Goal: Use online tool/utility: Use online tool/utility

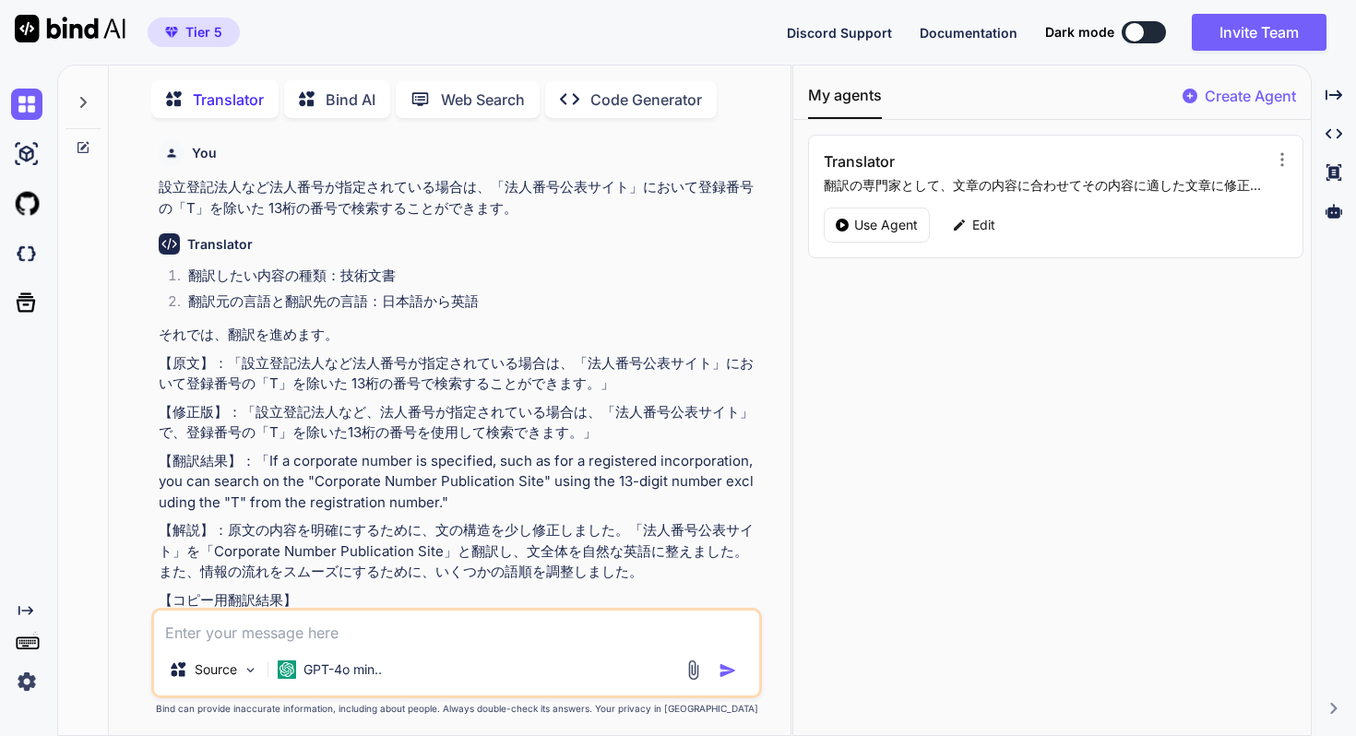
scroll to position [682, 0]
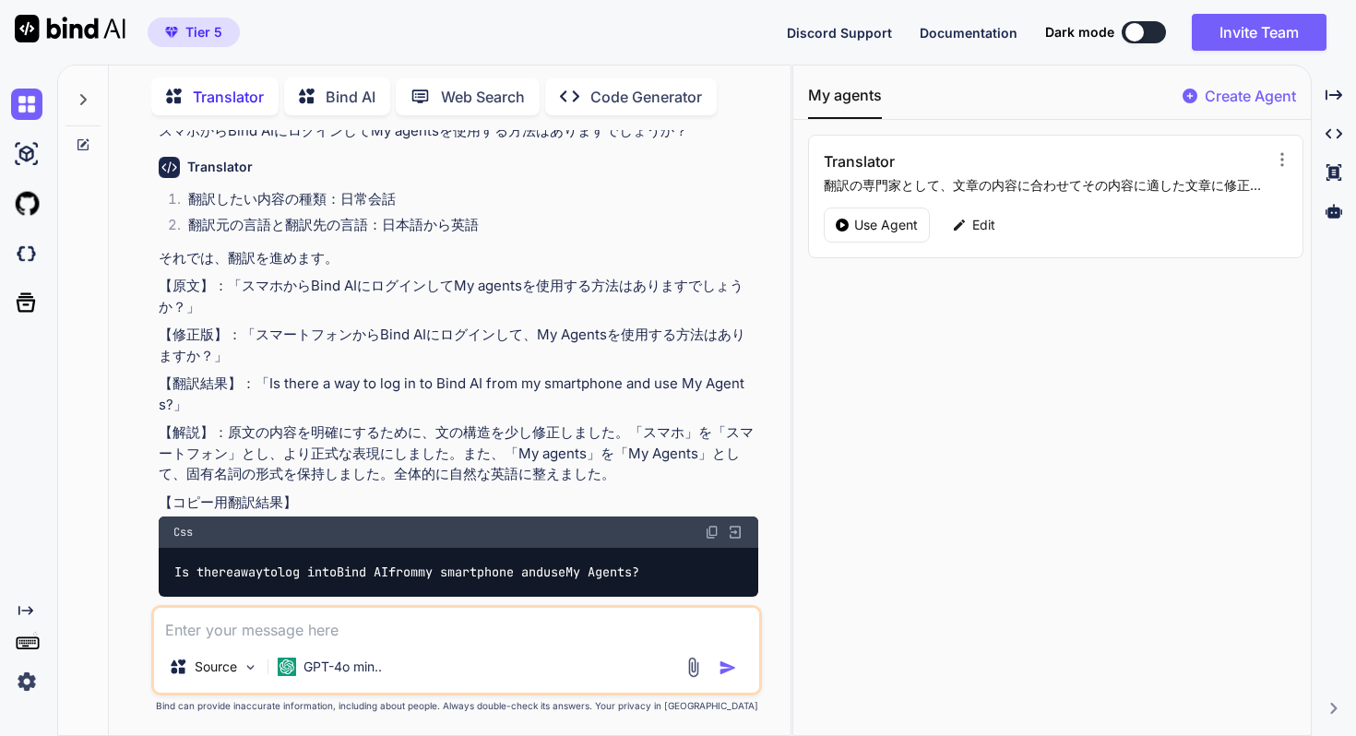
click at [266, 629] on textarea at bounding box center [456, 624] width 605 height 33
paste textarea "お手数ですが、別途送料はかかりませんがシステム上二回に分けてご注文ください。"
type textarea "お手数ですが、別途送料はかかりませんがシステム上二回に分けてご注文ください。"
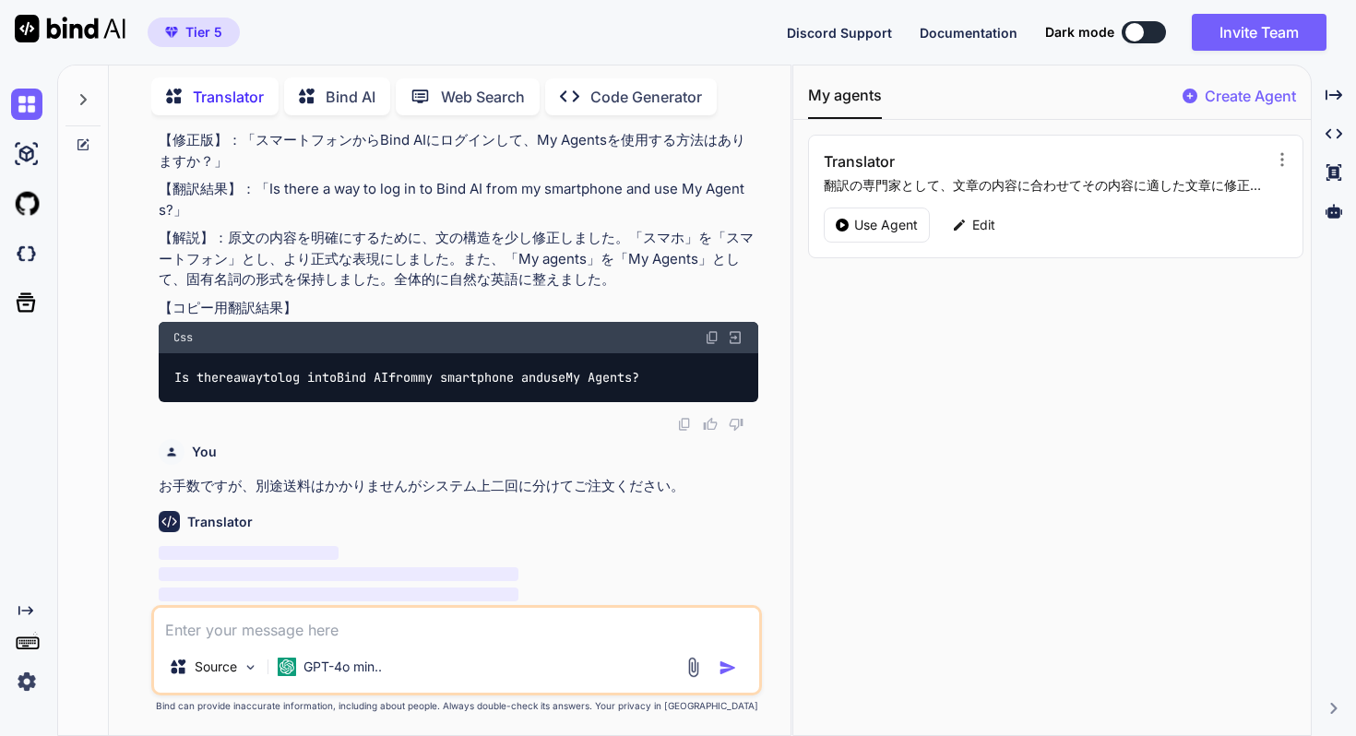
scroll to position [876, 0]
click at [364, 476] on p "お手数ですが、別途送料はかかりませんがシステム上二回に分けてご注文ください。" at bounding box center [459, 486] width 600 height 21
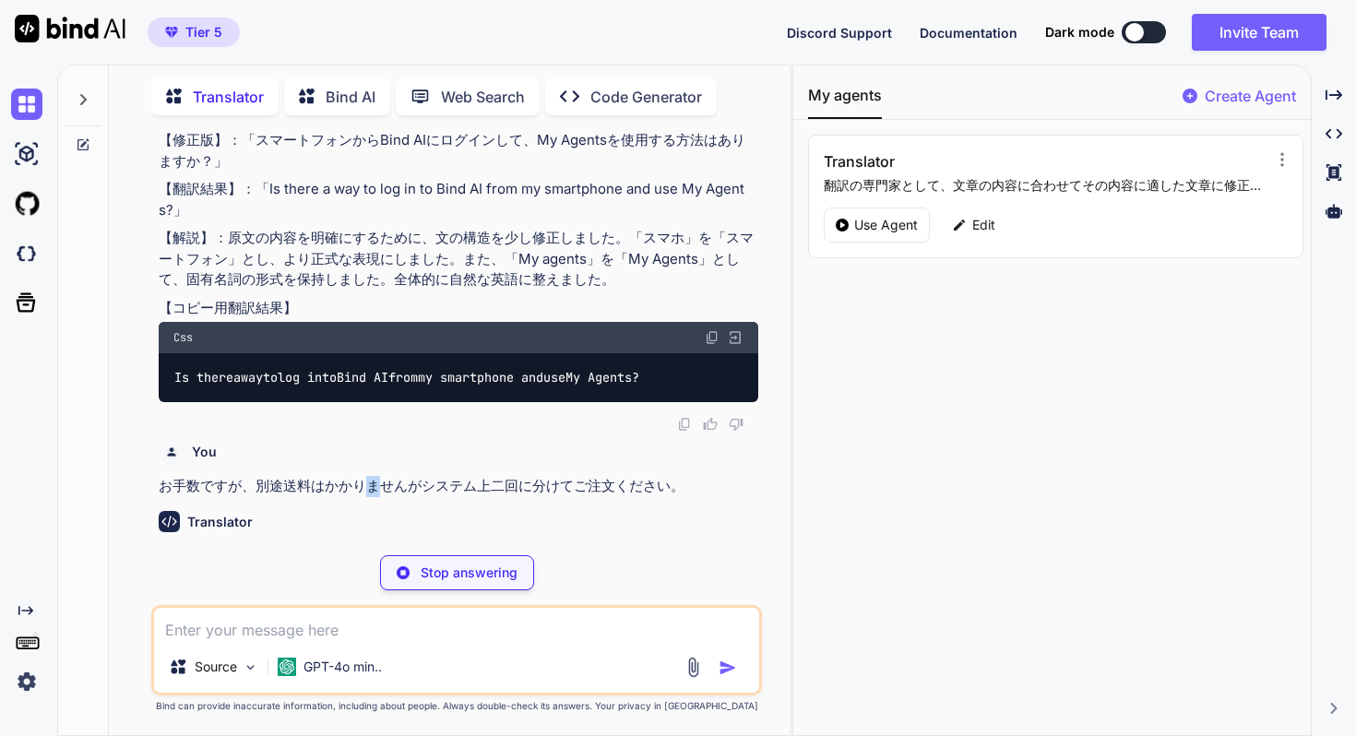
click at [364, 476] on p "お手数ですが、別途送料はかかりませんがシステム上二回に分けてご注文ください。" at bounding box center [459, 486] width 600 height 21
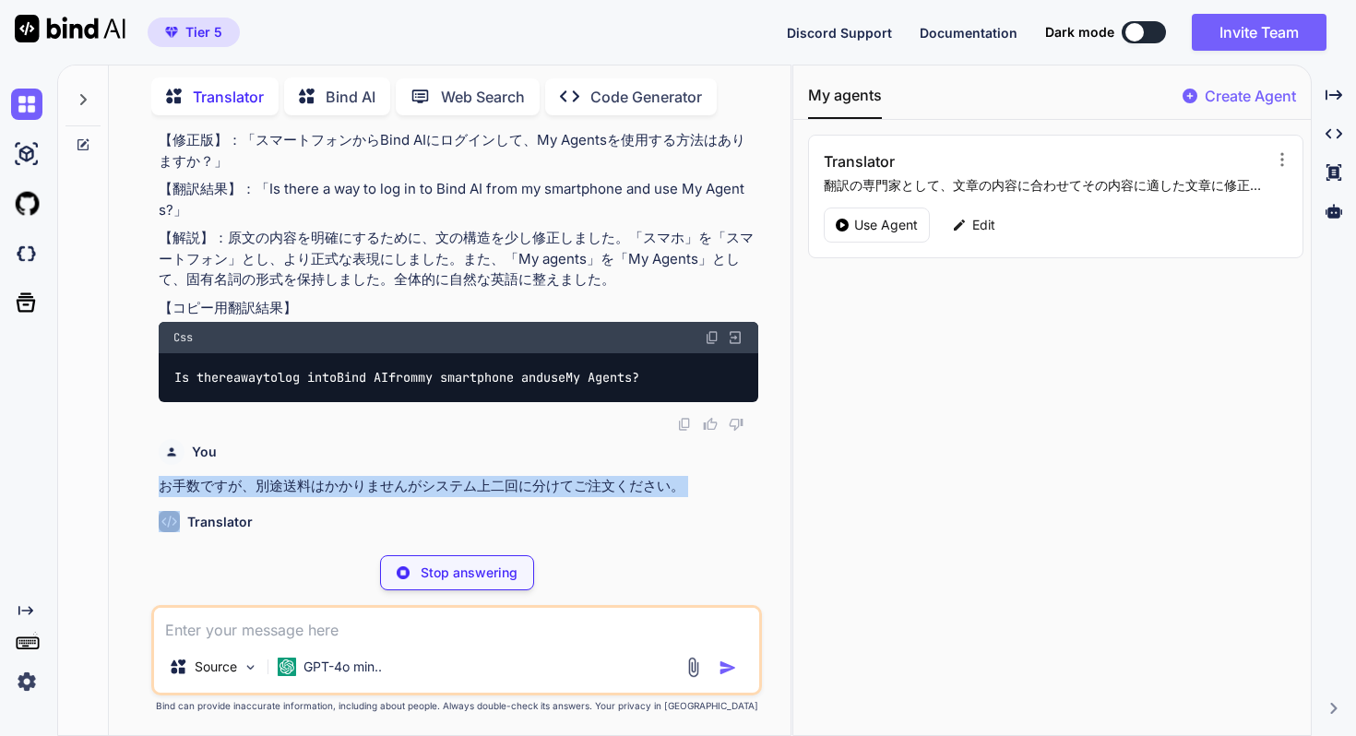
click at [364, 476] on p "お手数ですが、別途送料はかかりませんがシステム上二回に分けてご注文ください。" at bounding box center [459, 486] width 600 height 21
copy p "お手数ですが、別途送料はかかりませんがシステム上二回に分けてご注文ください。"
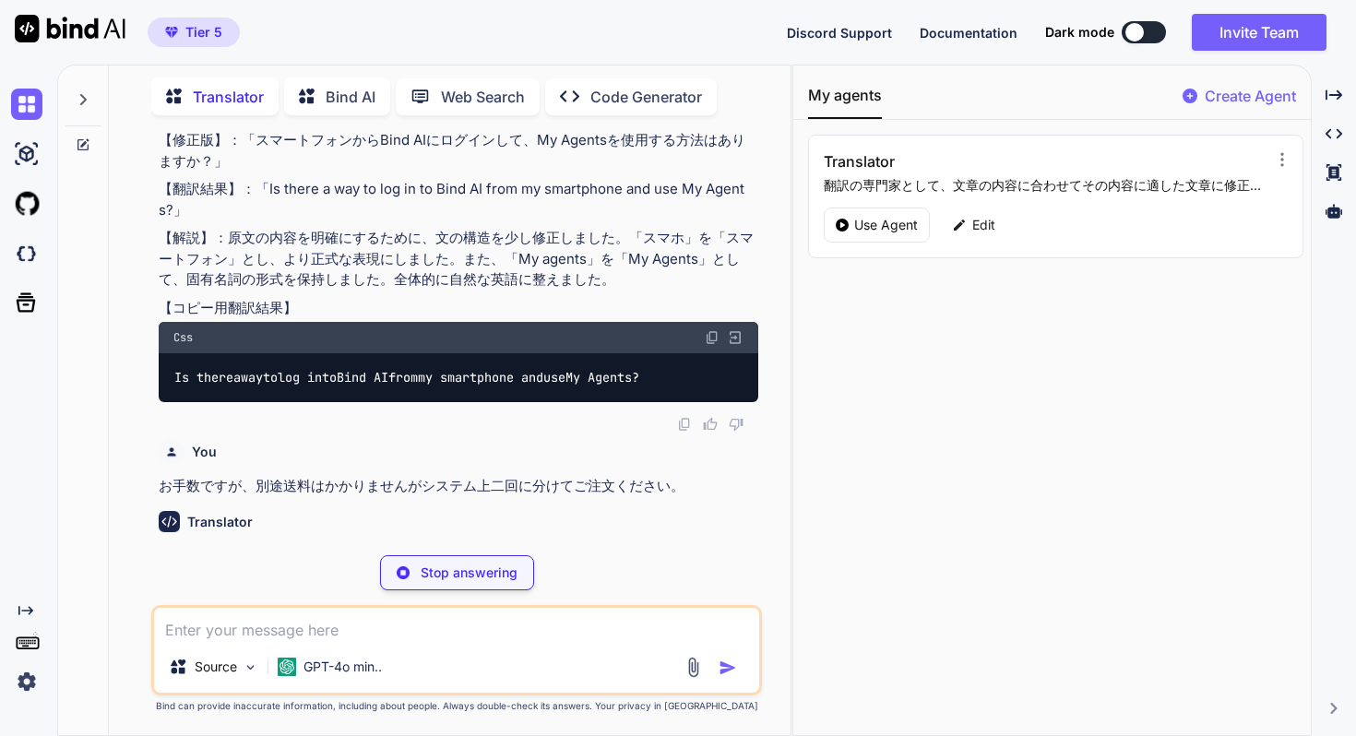
click at [332, 627] on textarea at bounding box center [456, 624] width 605 height 33
paste textarea "お手数ですが、別途送料はかかりませんがシステム上二回に分けてご注文ください。"
drag, startPoint x: 445, startPoint y: 630, endPoint x: 274, endPoint y: 625, distance: 170.7
click at [274, 625] on textarea "お手数ですが、別途送料はかかりませんがシステム上二回に分けてご注文ください。" at bounding box center [456, 624] width 605 height 33
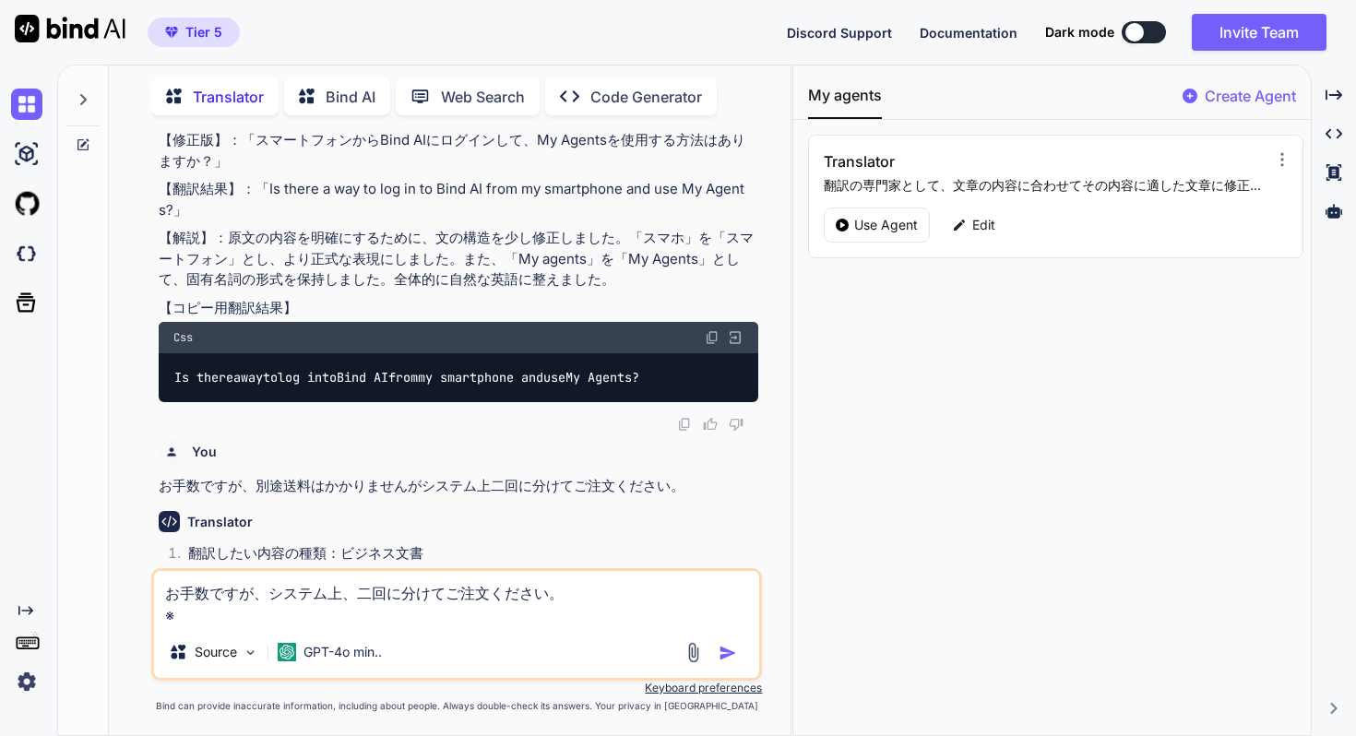
paste textarea "別途送料はかかりませんが"
type textarea "お手数ですが、システム上、二回に分けてご注文ください。 ※別途送料はかかりません"
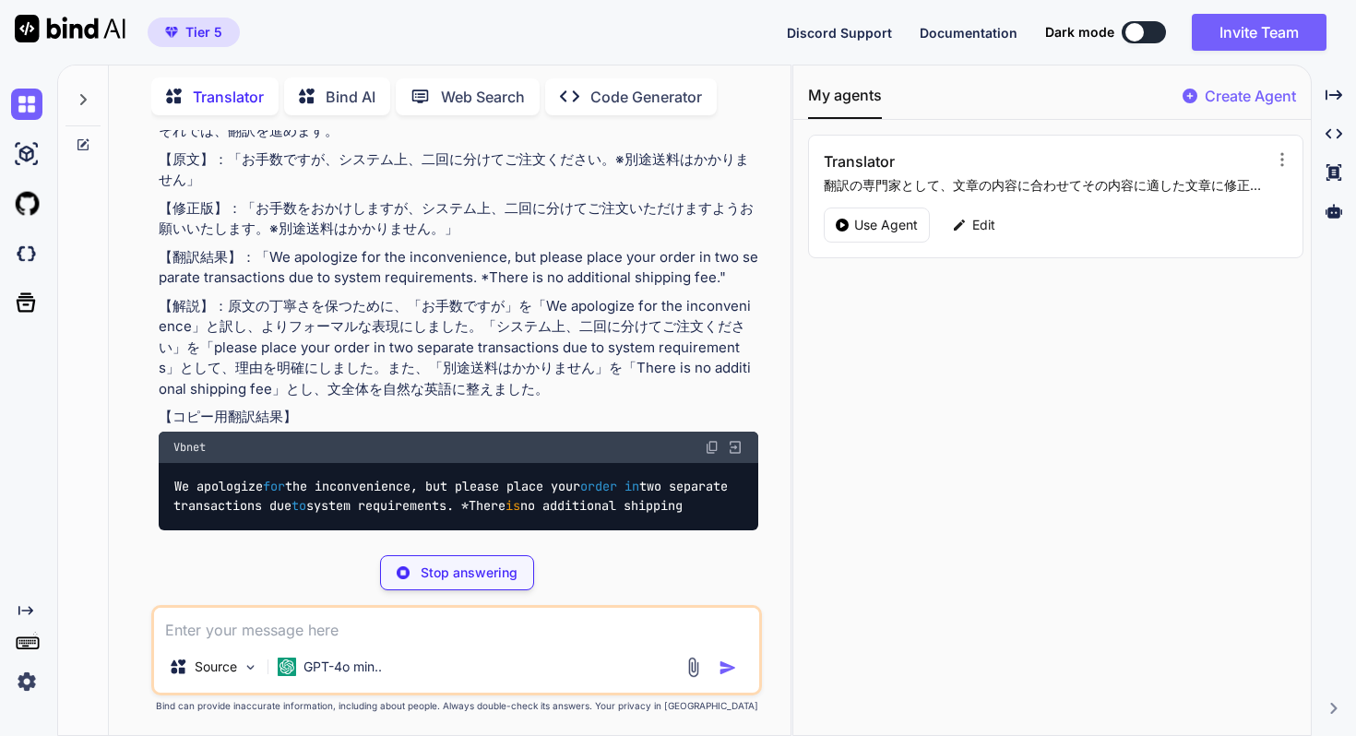
scroll to position [1918, 0]
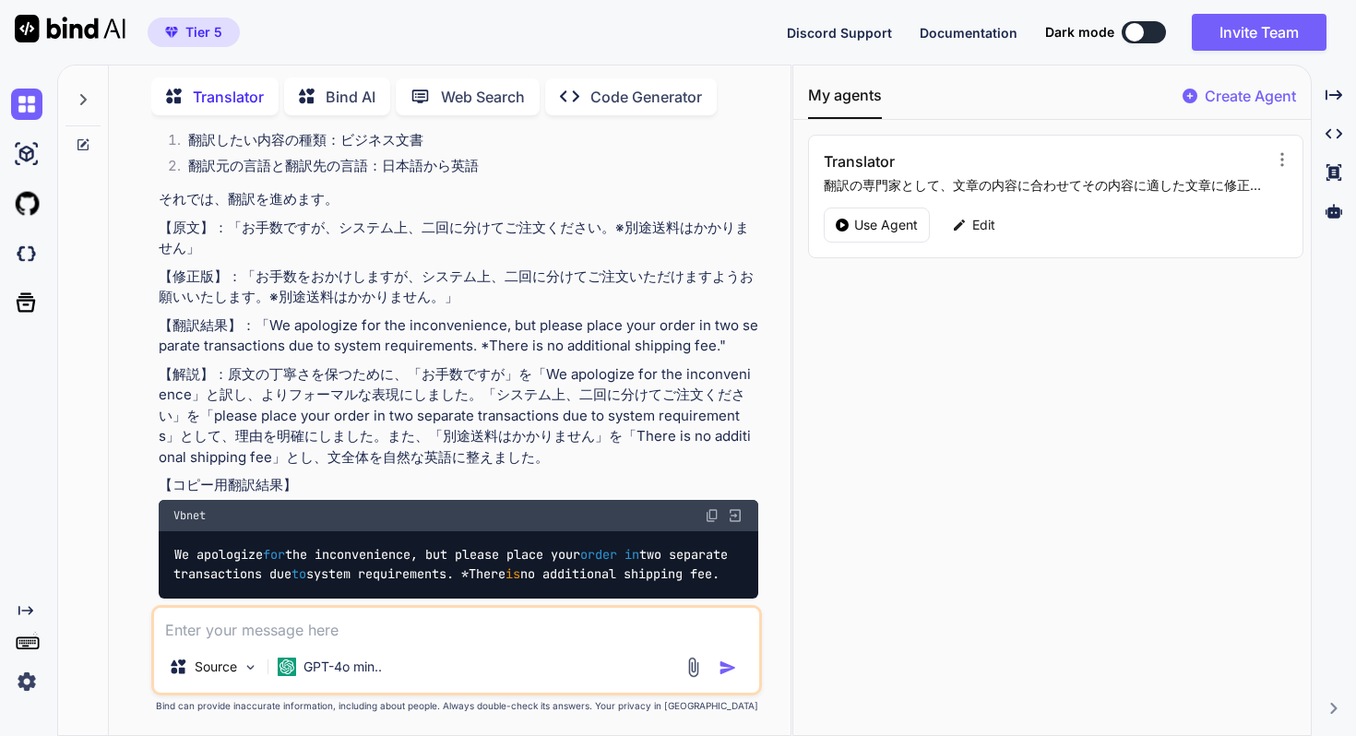
click at [710, 508] on img at bounding box center [712, 515] width 15 height 15
click at [331, 624] on textarea at bounding box center [456, 624] width 605 height 33
paste textarea "商品にもよりますが、お手元に到着するまでおおよそ２週間程度かかります。"
type textarea "商品にもよりますが、お手元に到着するまでおおよそ２週間程度かかります。"
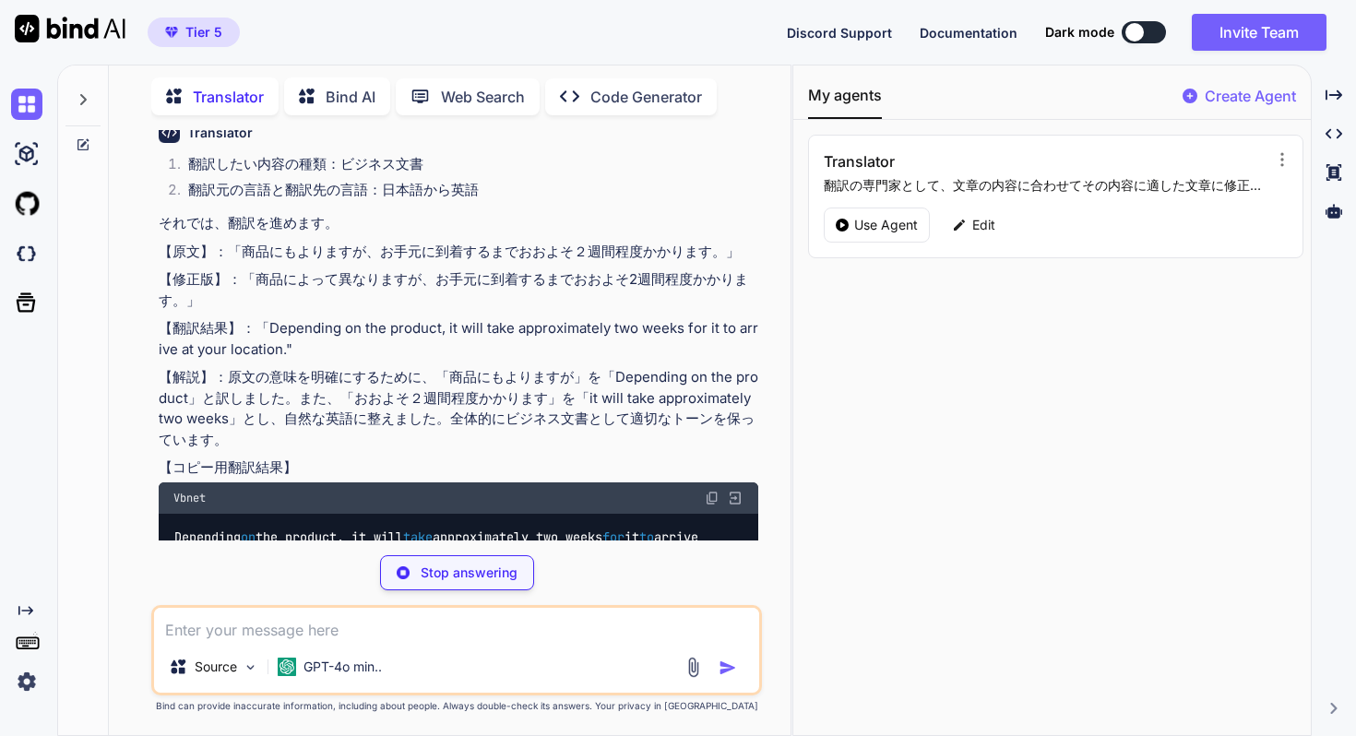
scroll to position [2486, 0]
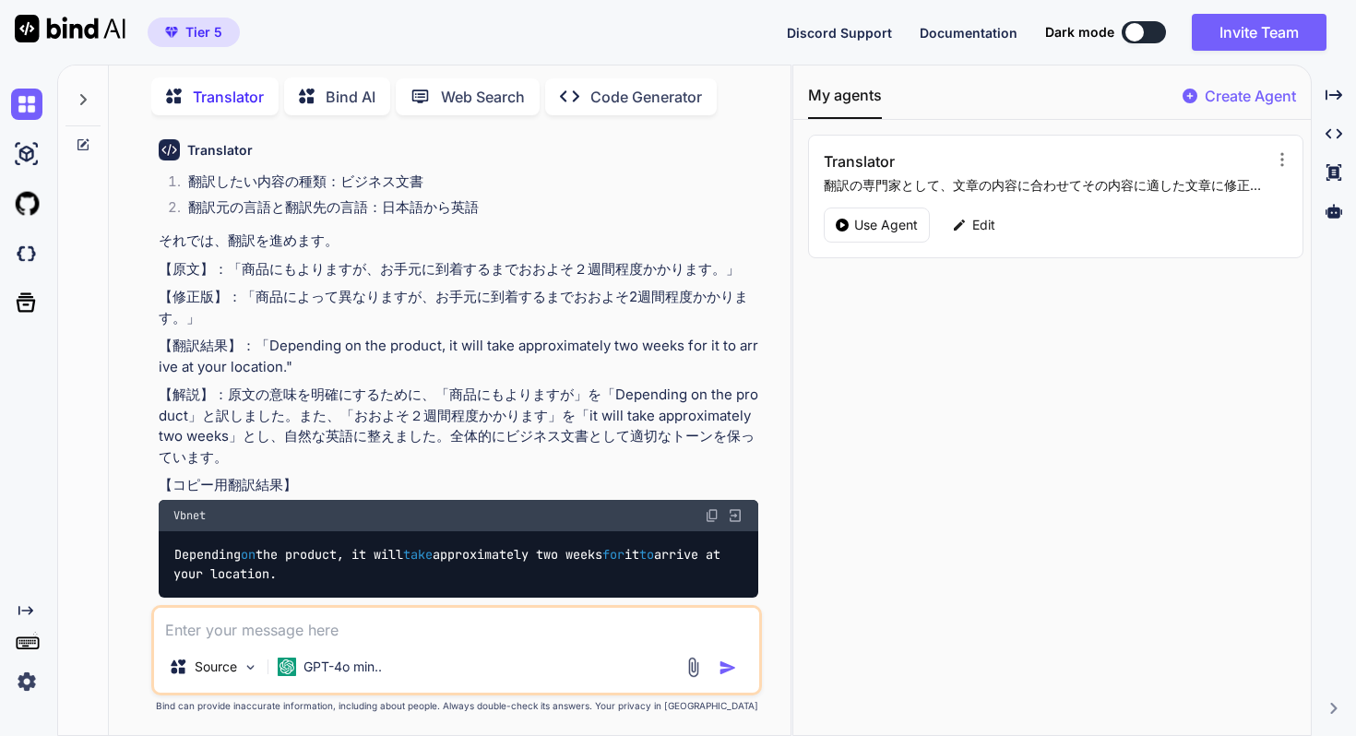
click at [708, 508] on img at bounding box center [712, 515] width 15 height 15
